Goal: Entertainment & Leisure: Browse casually

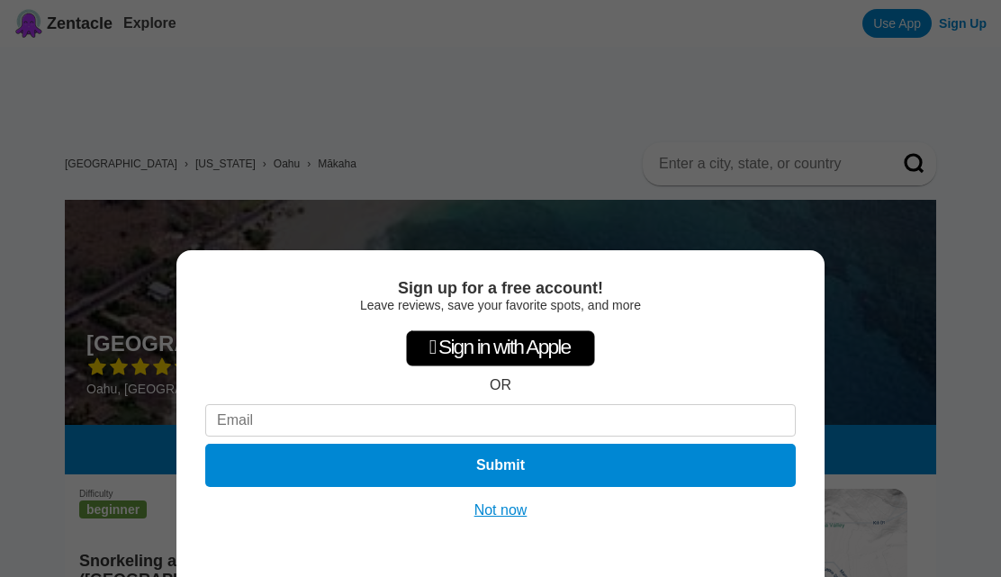
click at [503, 517] on button "Not now" at bounding box center [501, 510] width 64 height 18
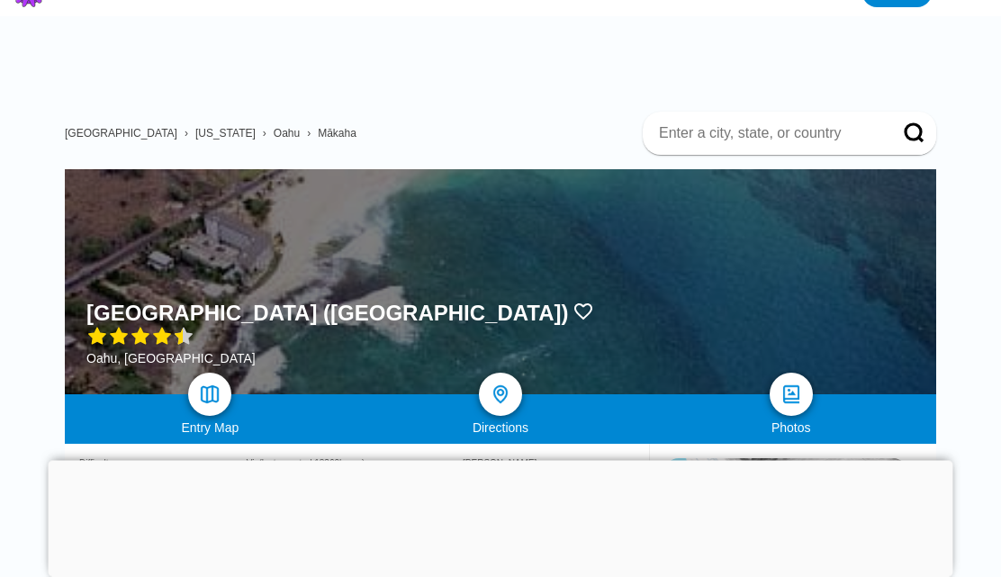
scroll to position [31, 0]
click at [790, 397] on img at bounding box center [791, 394] width 22 height 22
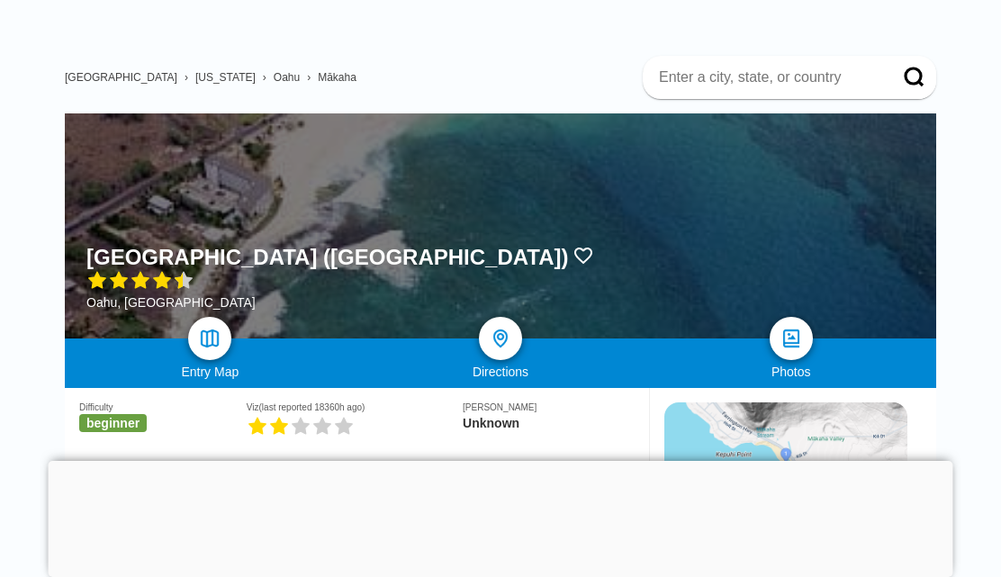
scroll to position [88, 0]
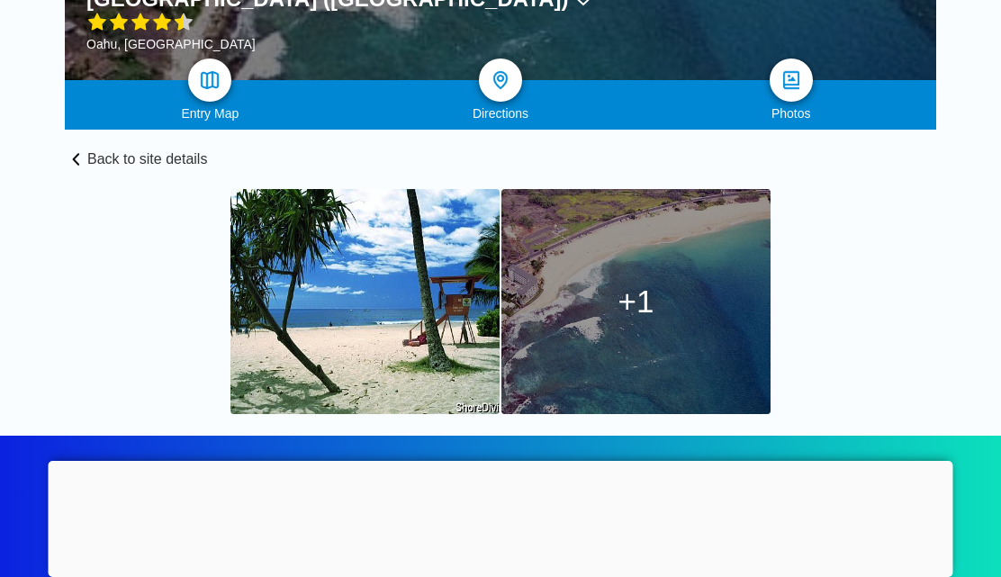
scroll to position [196, 0]
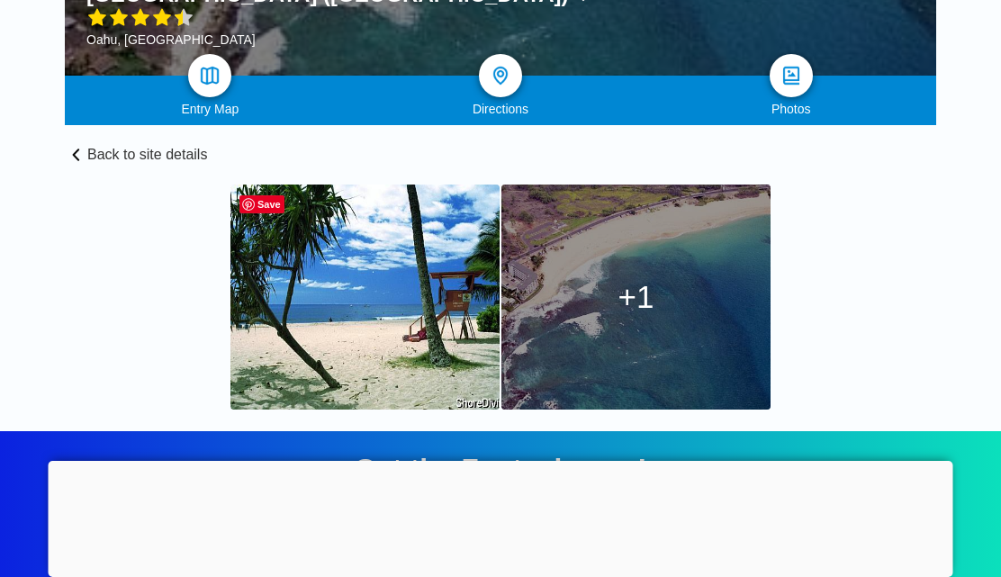
click at [674, 320] on div "1" at bounding box center [635, 297] width 269 height 225
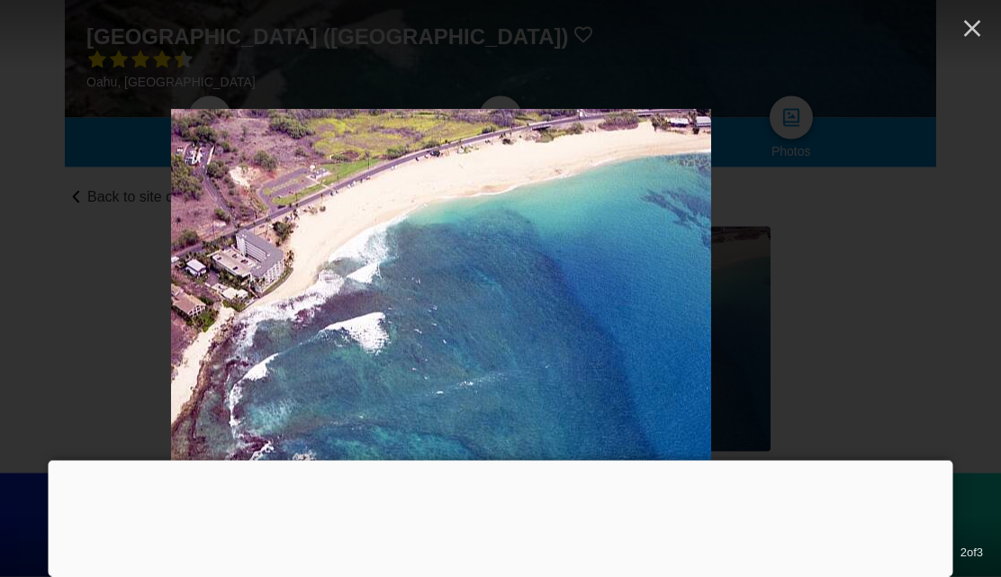
scroll to position [167, 0]
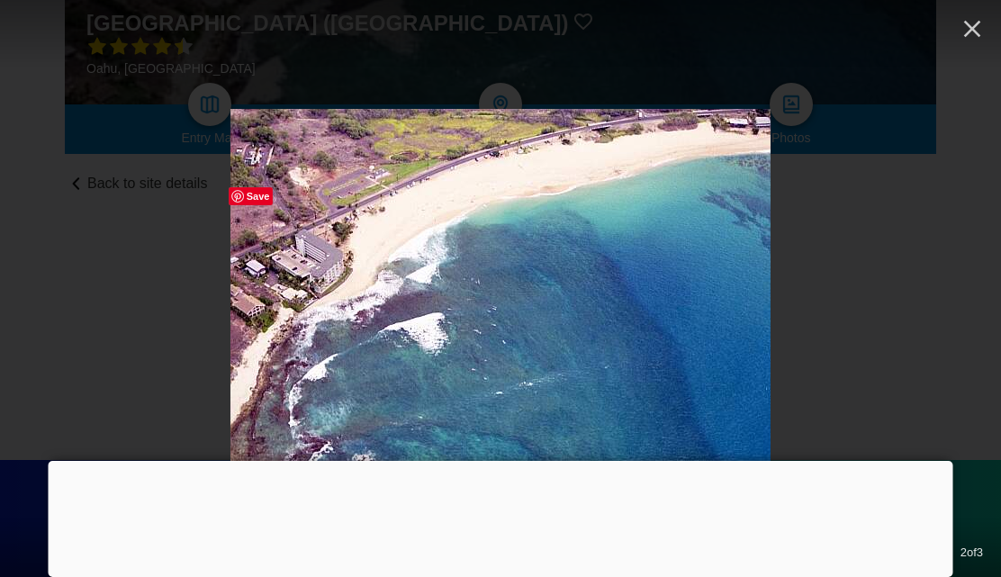
click at [973, 32] on icon "button" at bounding box center [972, 28] width 29 height 29
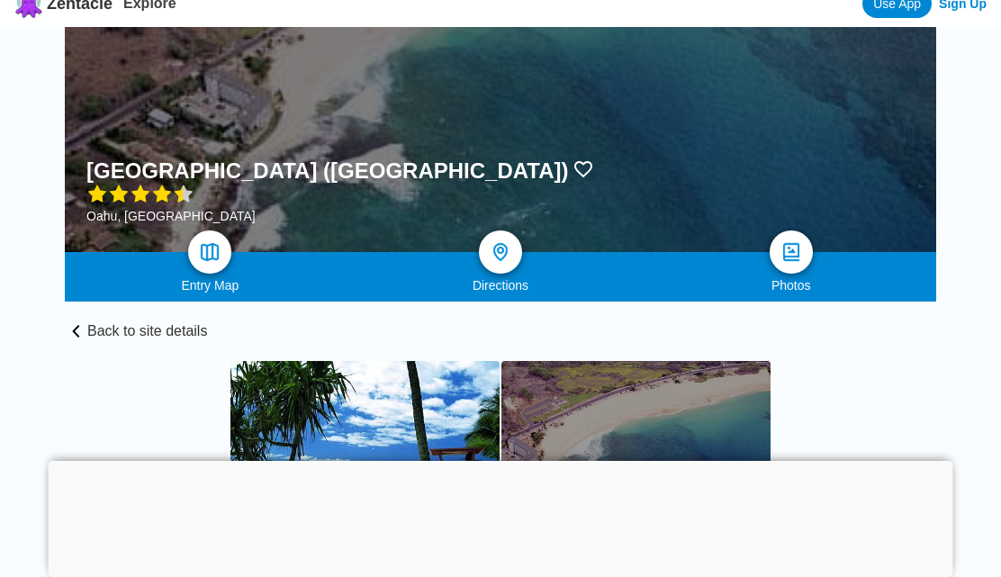
scroll to position [0, 0]
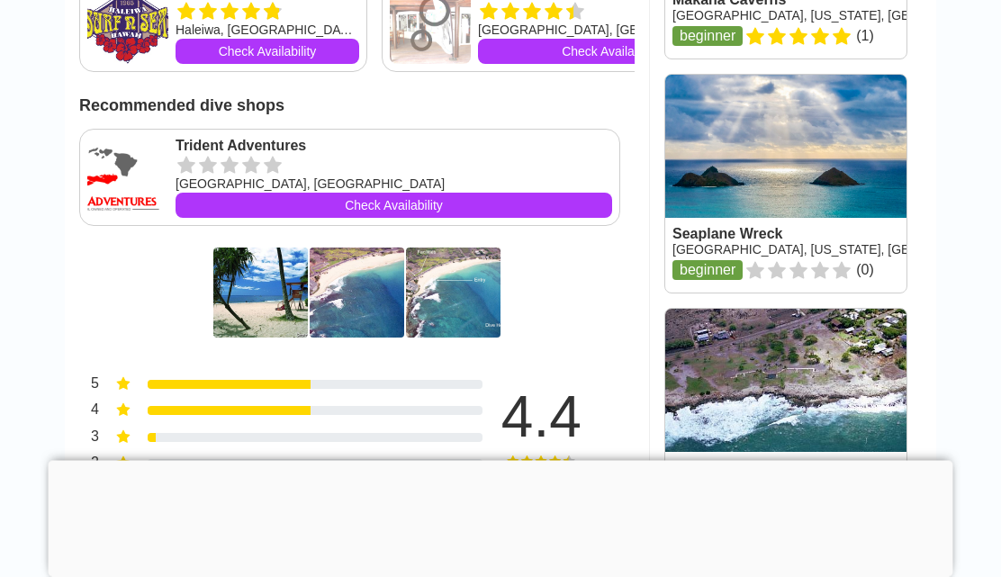
scroll to position [1077, 0]
click at [478, 307] on img at bounding box center [453, 293] width 95 height 90
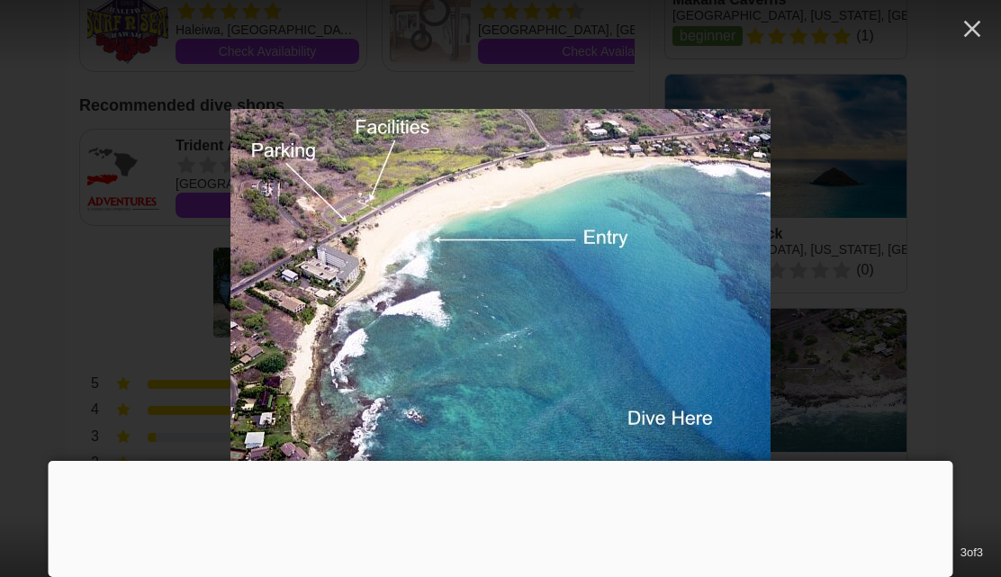
click at [962, 32] on icon "button" at bounding box center [972, 28] width 29 height 29
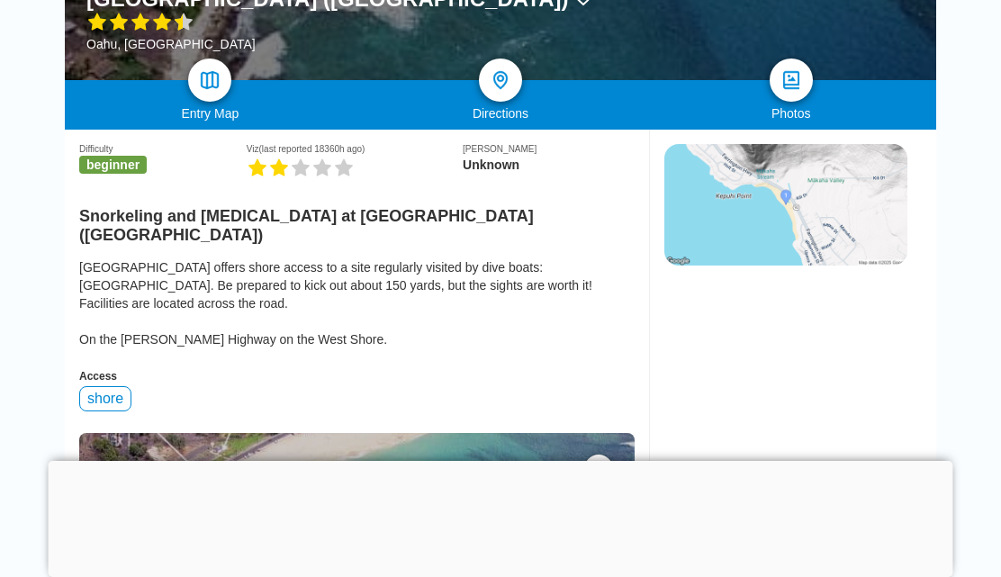
scroll to position [343, 0]
